Goal: Task Accomplishment & Management: Manage account settings

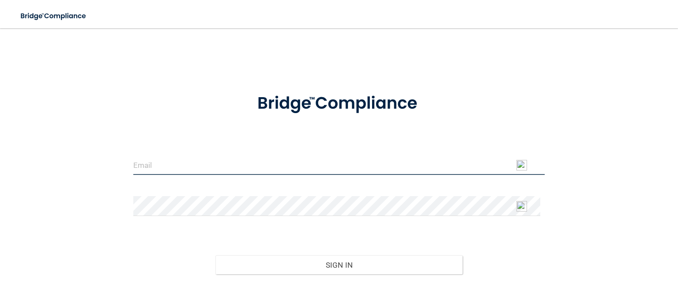
click at [382, 167] on input "email" at bounding box center [339, 165] width 412 height 20
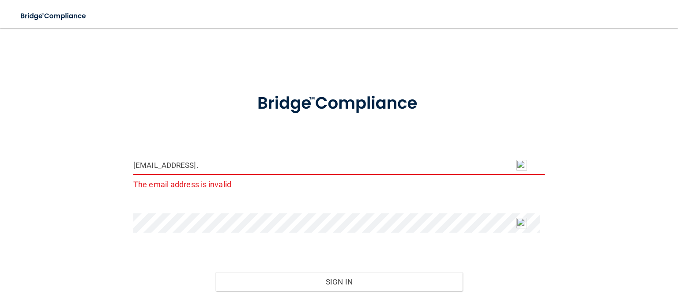
click at [214, 196] on div "[EMAIL_ADDRESS]. The email address is invalid" at bounding box center [339, 176] width 425 height 43
click at [214, 165] on input "[EMAIL_ADDRESS]." at bounding box center [339, 165] width 412 height 20
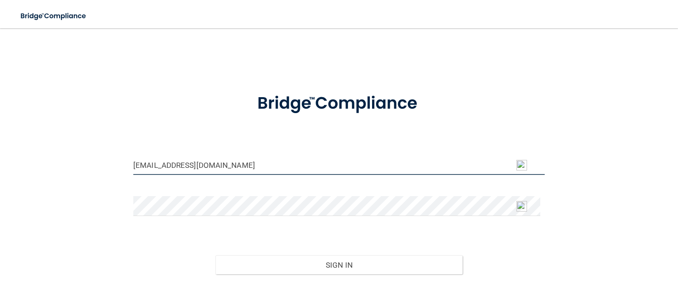
type input "[EMAIL_ADDRESS][DOMAIN_NAME]"
click at [155, 194] on form "[EMAIL_ADDRESS][DOMAIN_NAME] Invalid email/password. You don't have permission …" at bounding box center [339, 199] width 412 height 237
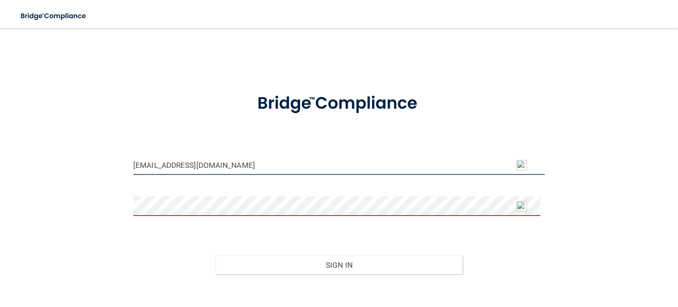
drag, startPoint x: 185, startPoint y: 173, endPoint x: 220, endPoint y: 102, distance: 79.2
drag, startPoint x: 220, startPoint y: 102, endPoint x: 98, endPoint y: 142, distance: 129.2
click at [98, 141] on div "[EMAIL_ADDRESS][DOMAIN_NAME] Invalid email/password. You don't have permission …" at bounding box center [339, 177] width 643 height 281
click at [151, 167] on form "[EMAIL_ADDRESS][DOMAIN_NAME] Invalid email/password. You don't have permission …" at bounding box center [339, 199] width 412 height 237
click at [147, 196] on div "[EMAIL_ADDRESS][DOMAIN_NAME] Invalid email/password. You don't have permission …" at bounding box center [339, 177] width 643 height 281
